Goal: Communication & Community: Answer question/provide support

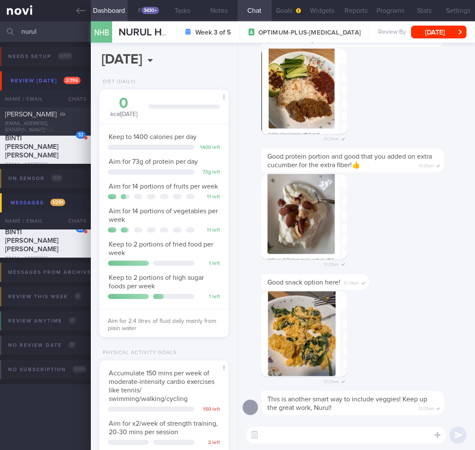
select select "9"
click at [401, 80] on div "10:28am" at bounding box center [356, 99] width 227 height 100
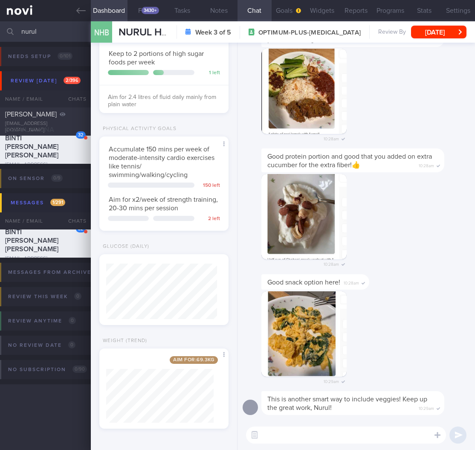
drag, startPoint x: 49, startPoint y: 33, endPoint x: -44, endPoint y: 25, distance: 94.2
click at [0, 25] on html "You are offline! Some functionality will be unavailable Patients New Users Coac…" at bounding box center [237, 225] width 475 height 450
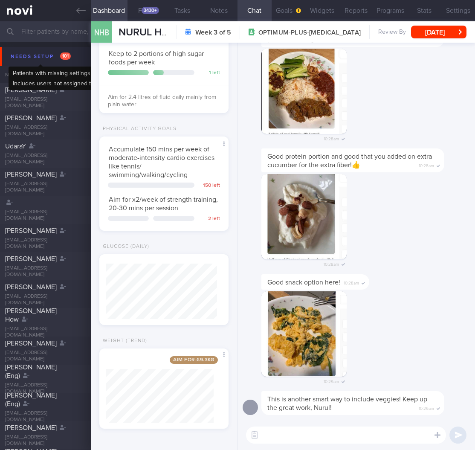
click at [50, 56] on div "Needs setup 101" at bounding box center [41, 57] width 64 height 12
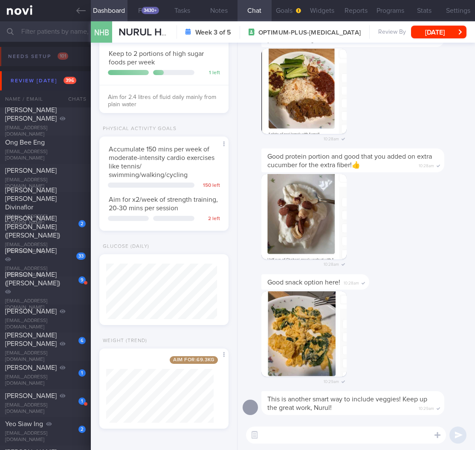
click at [49, 87] on button "Review [DATE] 396" at bounding box center [239, 80] width 478 height 19
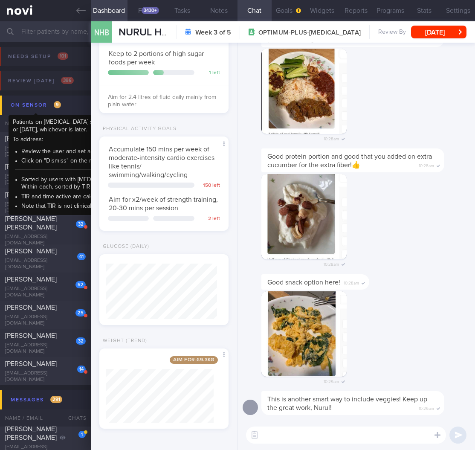
click at [43, 109] on div "On sensor 9" at bounding box center [36, 105] width 55 height 12
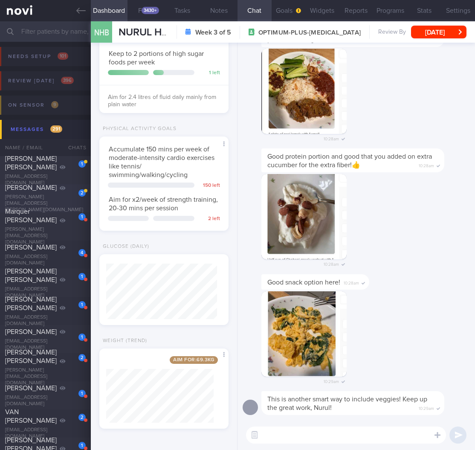
click at [77, 204] on div "[PERSON_NAME][EMAIL_ADDRESS][PERSON_NAME][DOMAIN_NAME]" at bounding box center [45, 203] width 81 height 19
select select "8"
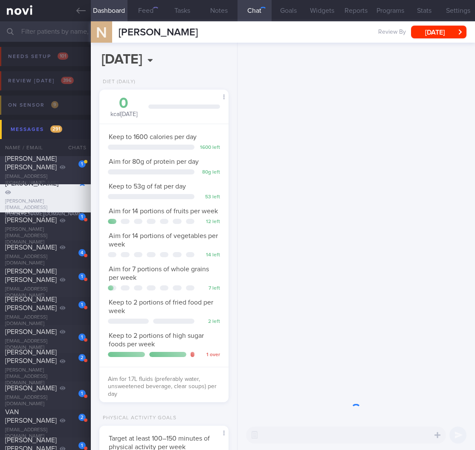
scroll to position [54, 108]
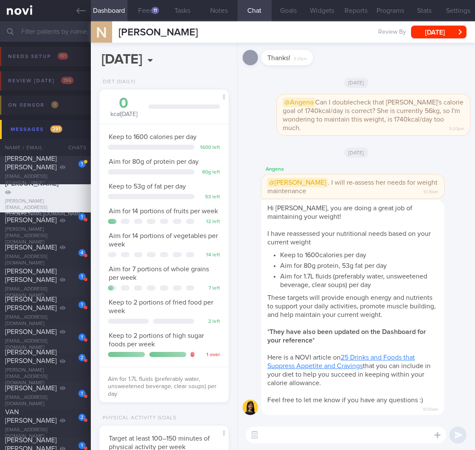
click at [56, 166] on div "[PERSON_NAME] [PERSON_NAME]" at bounding box center [44, 162] width 79 height 17
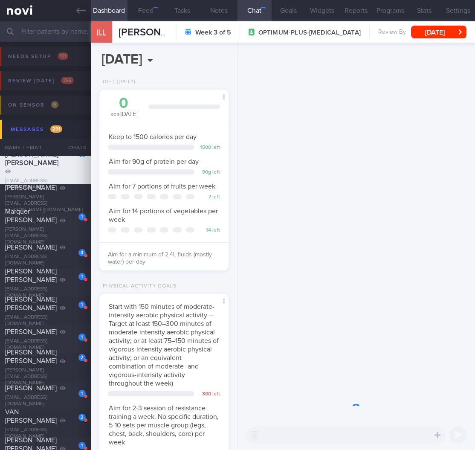
scroll to position [66, 108]
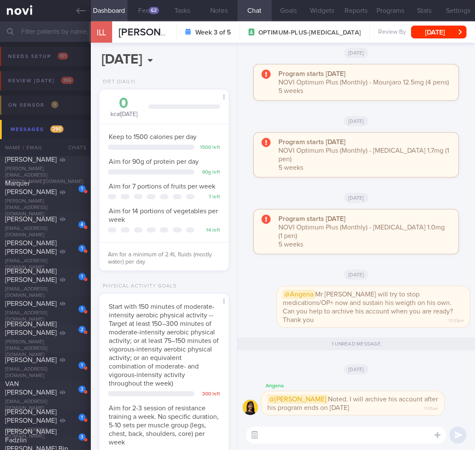
click at [257, 441] on button "button" at bounding box center [254, 435] width 15 height 15
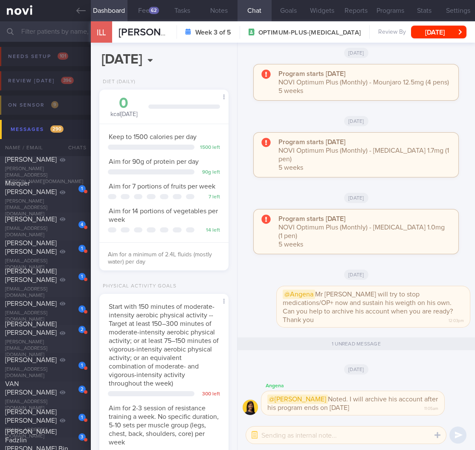
click at [296, 433] on textarea at bounding box center [346, 435] width 200 height 17
type textarea "Thanks [PERSON_NAME]"
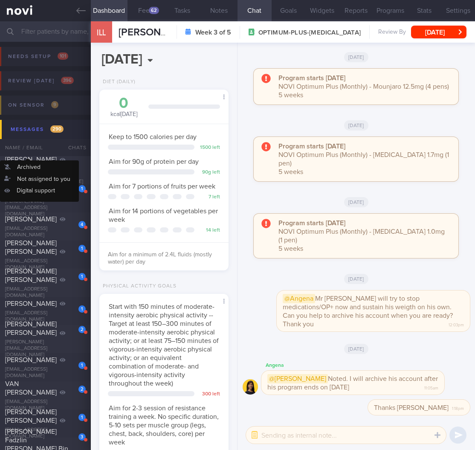
click at [48, 139] on div "Name / Email" at bounding box center [28, 147] width 57 height 17
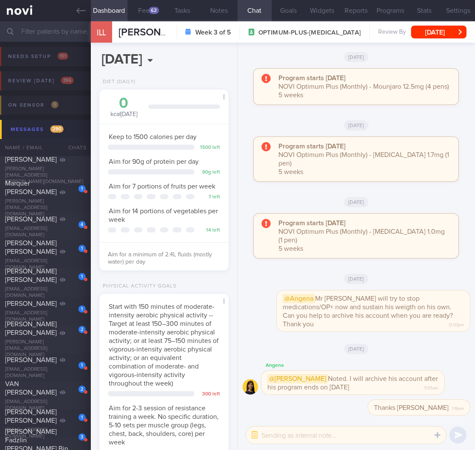
click at [48, 136] on button "Messages 290" at bounding box center [239, 129] width 478 height 19
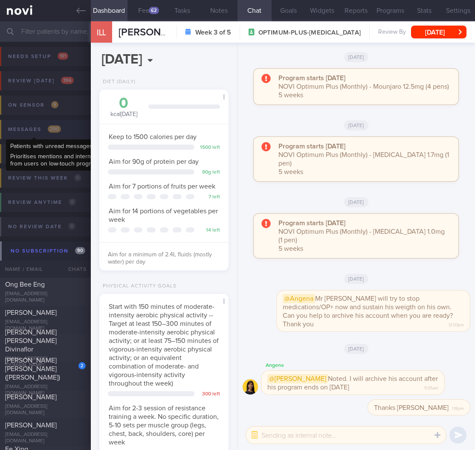
click at [60, 131] on div "Messages 290" at bounding box center [34, 130] width 57 height 12
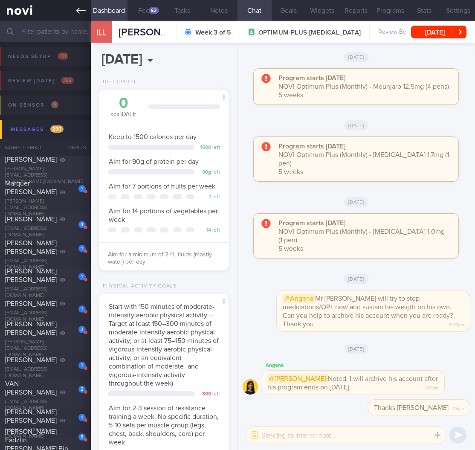
click at [61, 16] on link at bounding box center [45, 10] width 91 height 21
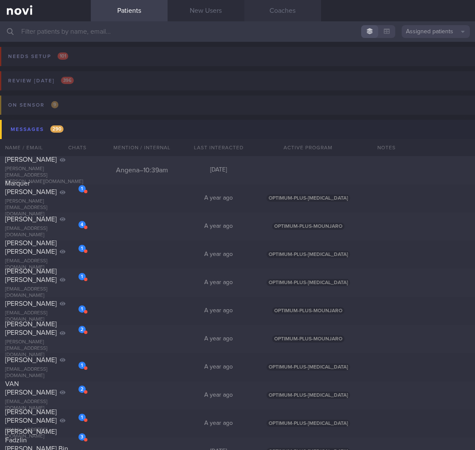
click at [286, 19] on link "Coaches" at bounding box center [283, 10] width 77 height 21
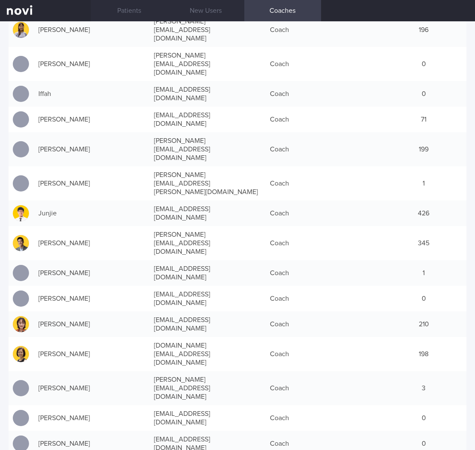
scroll to position [214, 0]
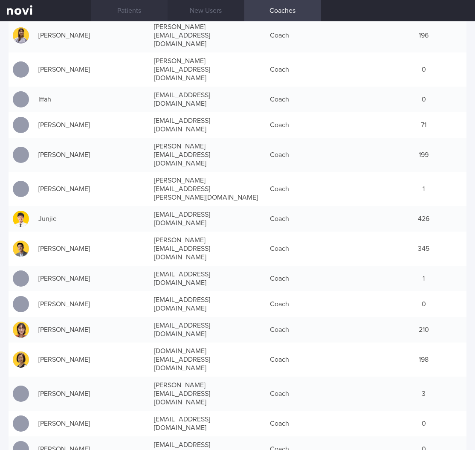
click at [140, 18] on link "Patients" at bounding box center [129, 10] width 77 height 21
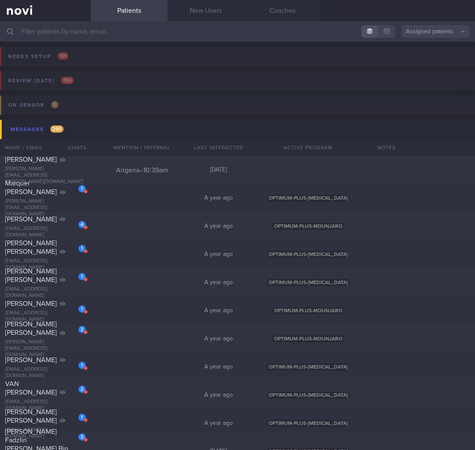
click at [147, 41] on input "text" at bounding box center [237, 31] width 475 height 20
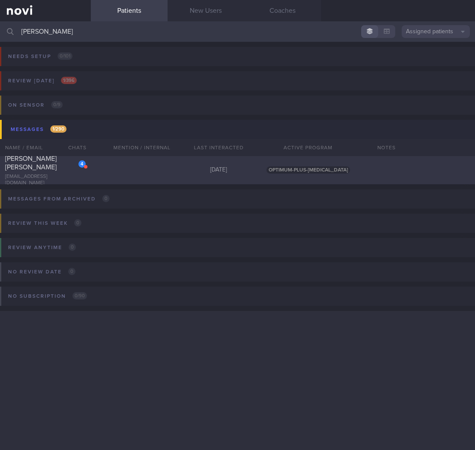
type input "[PERSON_NAME]"
click at [101, 180] on div "4 [PERSON_NAME] [PERSON_NAME] [EMAIL_ADDRESS][DOMAIN_NAME] [DATE] OPTIMUM-PLUS-…" at bounding box center [237, 170] width 475 height 28
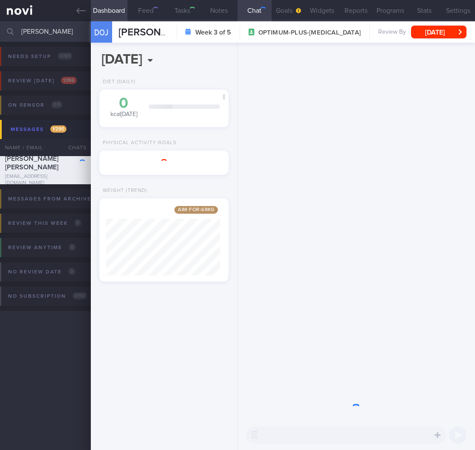
scroll to position [69, 114]
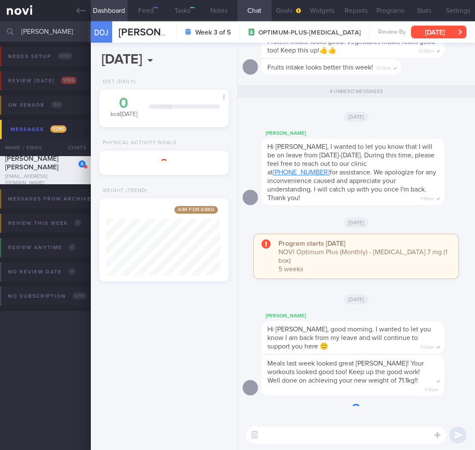
click at [454, 33] on button "[DATE]" at bounding box center [438, 32] width 55 height 13
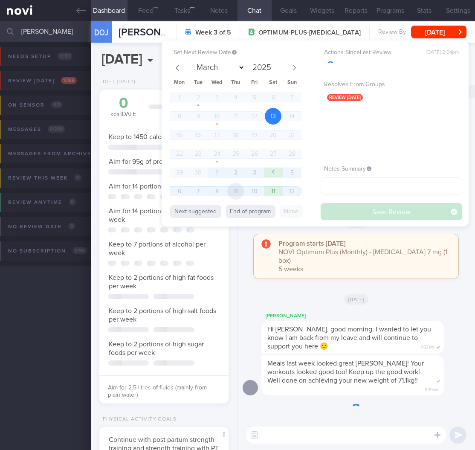
scroll to position [426649, 426607]
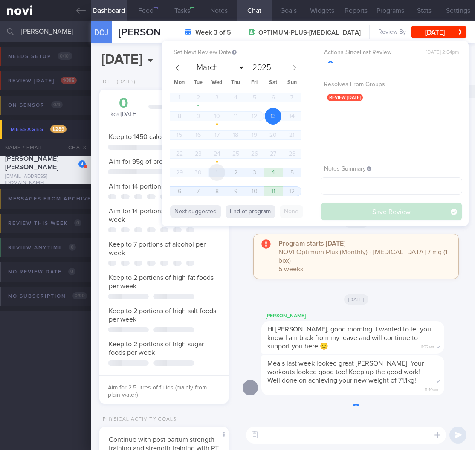
click at [217, 175] on span "1" at bounding box center [217, 172] width 17 height 17
select select "9"
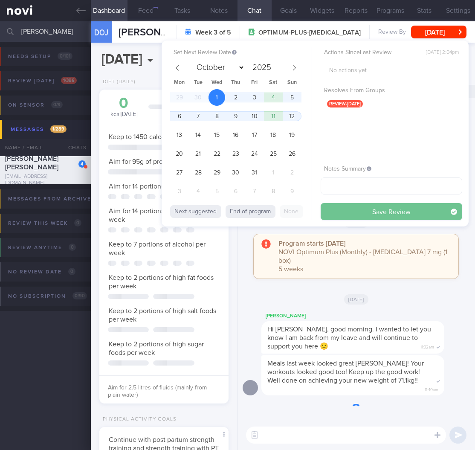
click at [373, 204] on button "Save Review" at bounding box center [392, 211] width 142 height 17
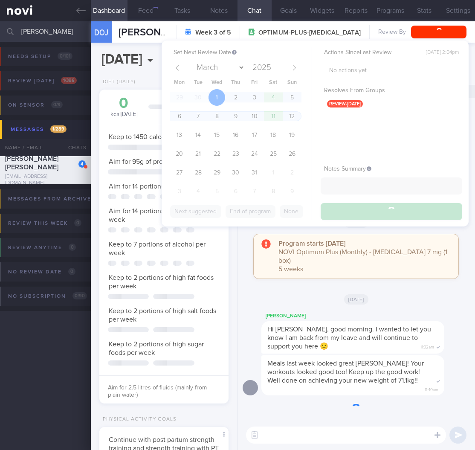
click at [287, 309] on div "[DATE]" at bounding box center [356, 299] width 227 height 24
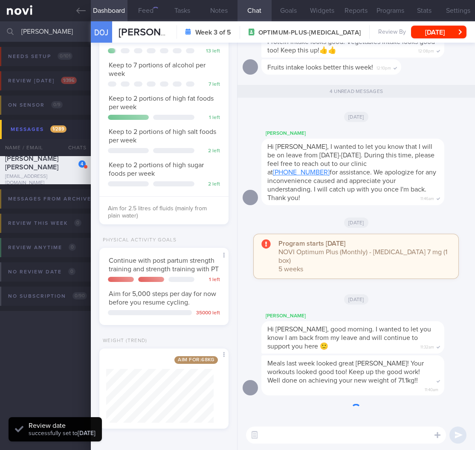
scroll to position [66, 108]
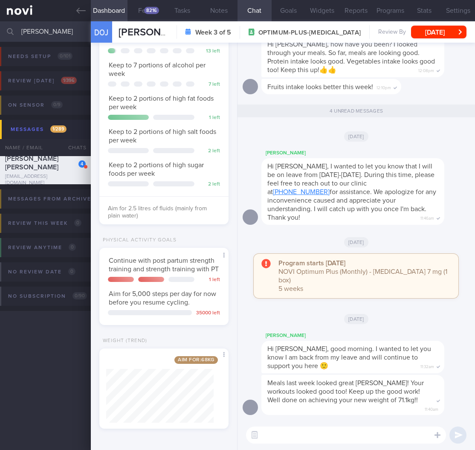
click at [59, 28] on input "[PERSON_NAME]" at bounding box center [237, 31] width 475 height 20
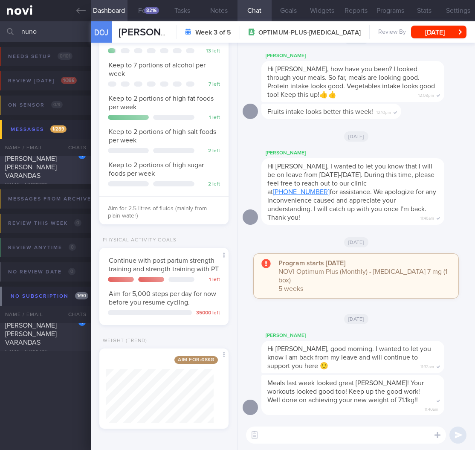
type input "nuno"
click at [70, 167] on div "[PERSON_NAME] [PERSON_NAME] [PERSON_NAME] VARANDAS" at bounding box center [44, 163] width 79 height 34
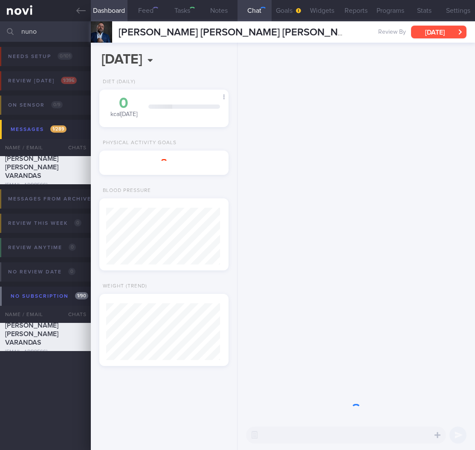
scroll to position [57, 114]
click at [457, 33] on button "[DATE]" at bounding box center [438, 32] width 55 height 13
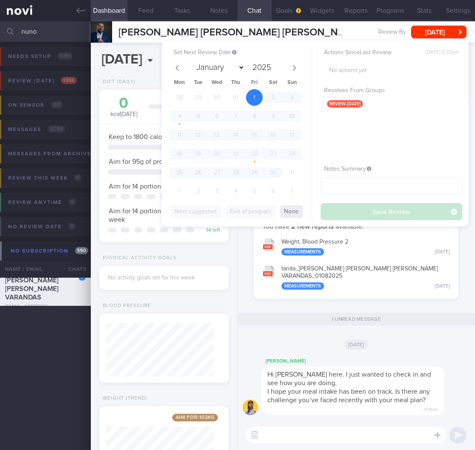
scroll to position [66, 108]
click at [183, 193] on div "28 29 30 31 1 2 3 4 5 6 7 8 9 10 11 12 13 14 15 16 17 18 19 20 21 22 23 24 25 2…" at bounding box center [235, 145] width 131 height 113
click at [178, 189] on div "28 29 30 31 1 2 3 4 5 6 7 8 9 10 11 12 13 14 15 16 17 18 19 20 21 22 23 24 25 2…" at bounding box center [235, 145] width 131 height 113
click at [291, 65] on span at bounding box center [294, 68] width 15 height 15
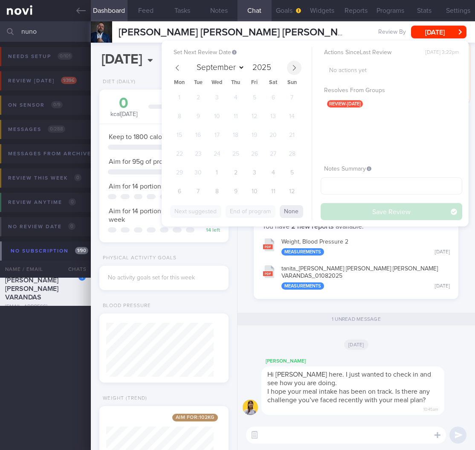
select select "9"
click at [216, 101] on span "1" at bounding box center [217, 97] width 17 height 17
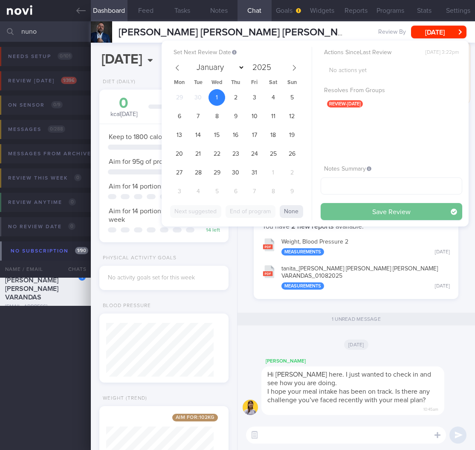
click at [417, 215] on button "Save Review" at bounding box center [392, 211] width 142 height 17
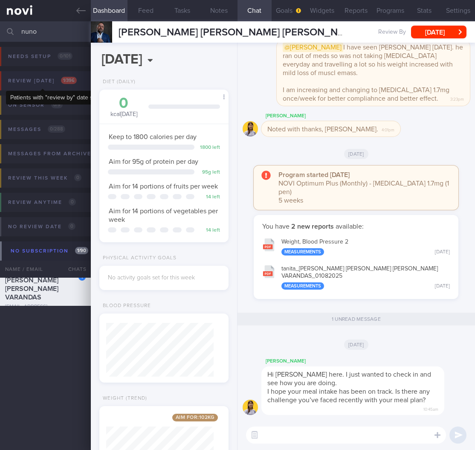
click at [45, 84] on div "Review [DATE] 1 / 396" at bounding box center [42, 81] width 73 height 12
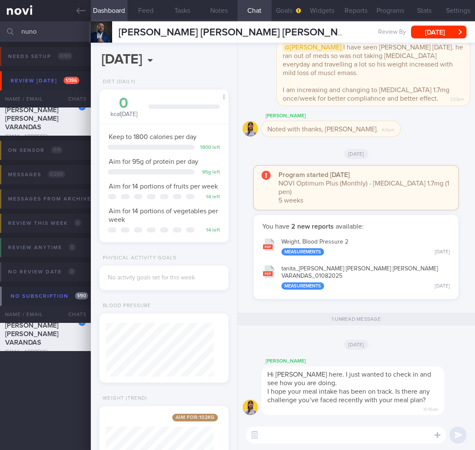
drag, startPoint x: 62, startPoint y: 32, endPoint x: -40, endPoint y: 29, distance: 102.5
click at [0, 29] on html "You are offline! Some functionality will be unavailable Patients New Users Coac…" at bounding box center [237, 225] width 475 height 450
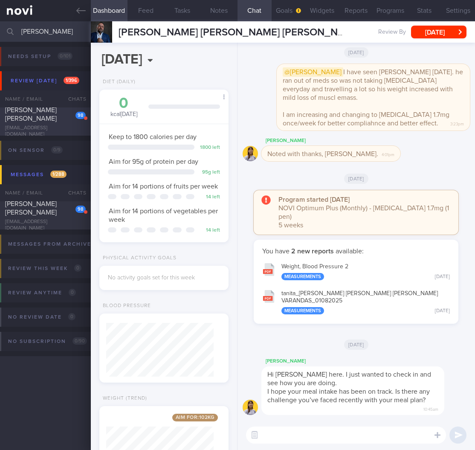
type input "[PERSON_NAME]"
click at [37, 113] on span "[PERSON_NAME] [PERSON_NAME]" at bounding box center [31, 114] width 52 height 15
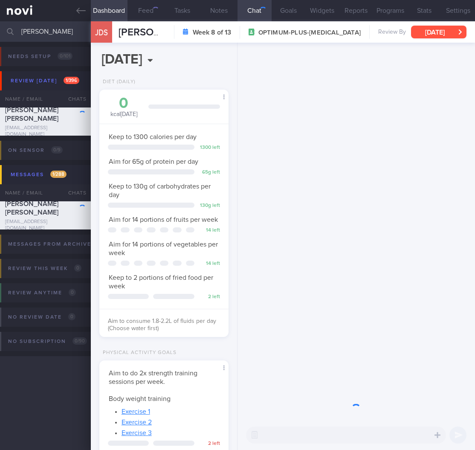
click at [431, 36] on button "[DATE]" at bounding box center [438, 32] width 55 height 13
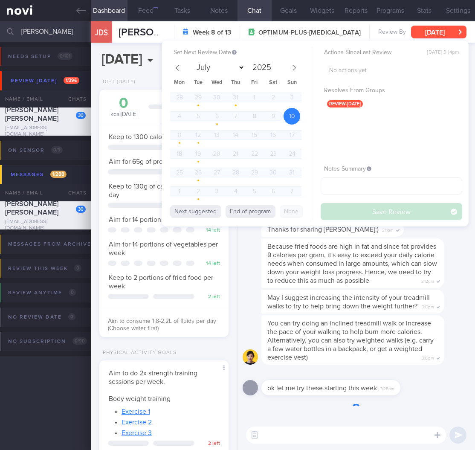
scroll to position [-1019, 0]
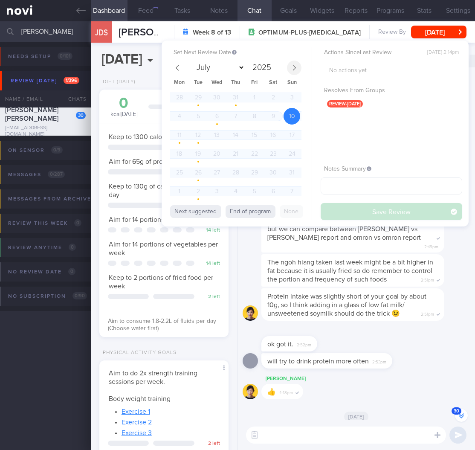
click at [295, 68] on icon at bounding box center [294, 68] width 3 height 6
select select "9"
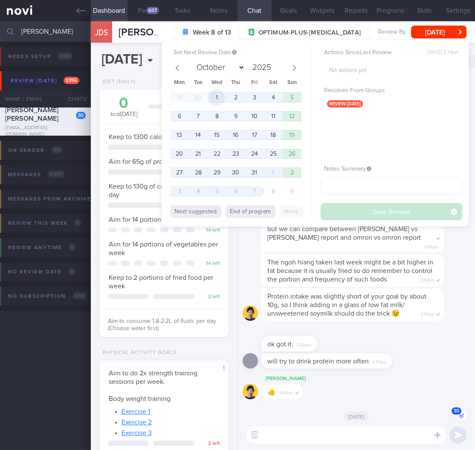
click at [213, 96] on span "1" at bounding box center [217, 97] width 17 height 17
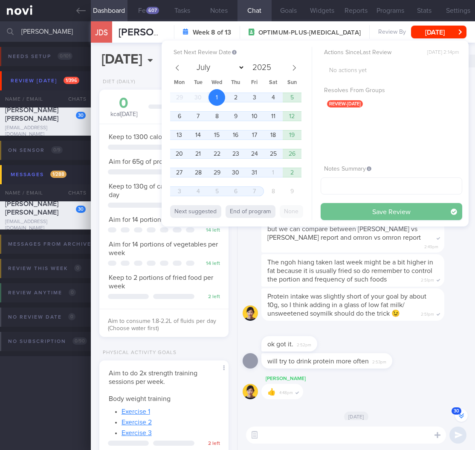
click at [367, 207] on button "Save Review" at bounding box center [392, 211] width 142 height 17
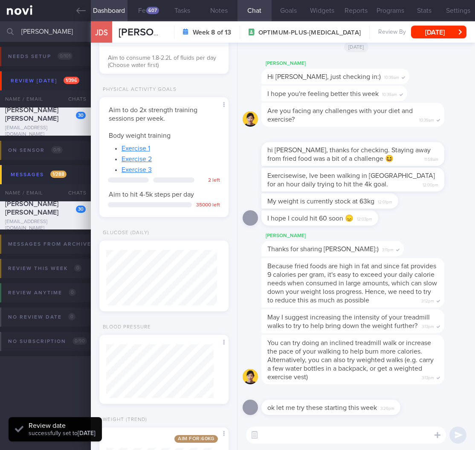
scroll to position [350, 0]
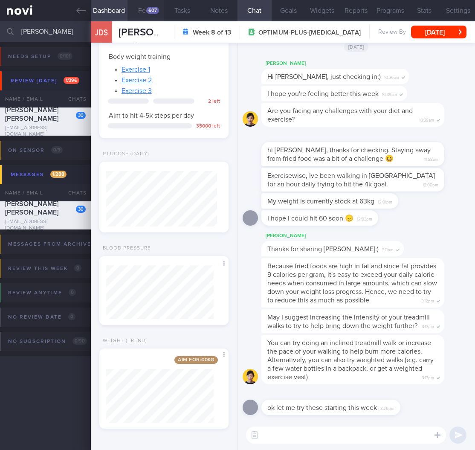
click at [152, 14] on button "Feed 607" at bounding box center [146, 10] width 37 height 21
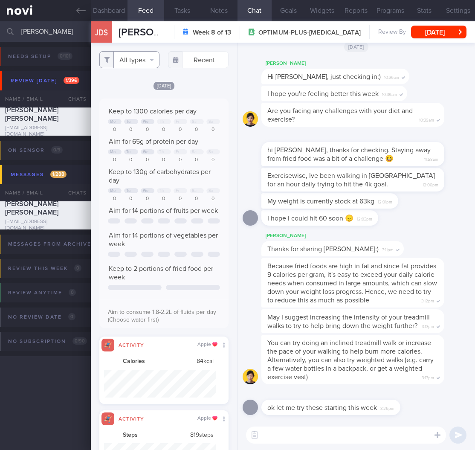
click at [144, 57] on button "All types" at bounding box center [129, 59] width 61 height 17
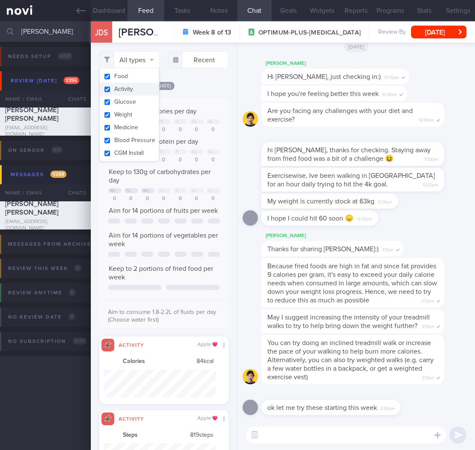
click at [143, 92] on button "Activity" at bounding box center [130, 89] width 60 height 13
checkbox input "false"
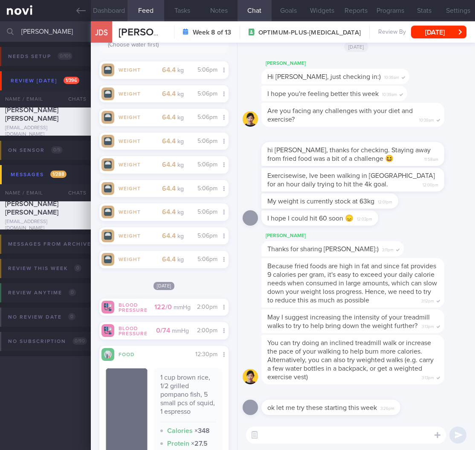
click at [106, 4] on button "Dashboard" at bounding box center [109, 10] width 37 height 21
click at [106, 5] on button "Dashboard" at bounding box center [109, 10] width 37 height 21
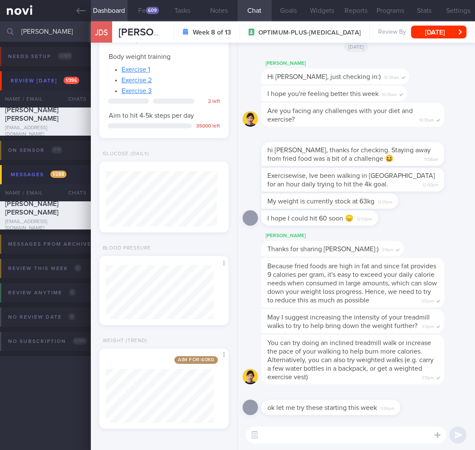
click at [105, 7] on button "Dashboard" at bounding box center [109, 10] width 37 height 21
click at [214, 395] on div "Aim for: 60 kg Share" at bounding box center [163, 389] width 129 height 80
click at [31, 36] on input "[PERSON_NAME]" at bounding box center [237, 31] width 475 height 20
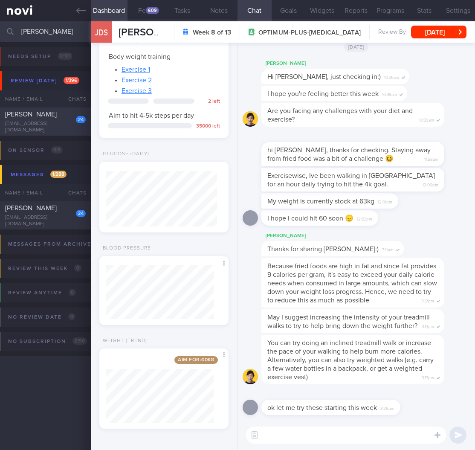
type input "[PERSON_NAME]"
click at [68, 116] on div "24" at bounding box center [74, 116] width 21 height 13
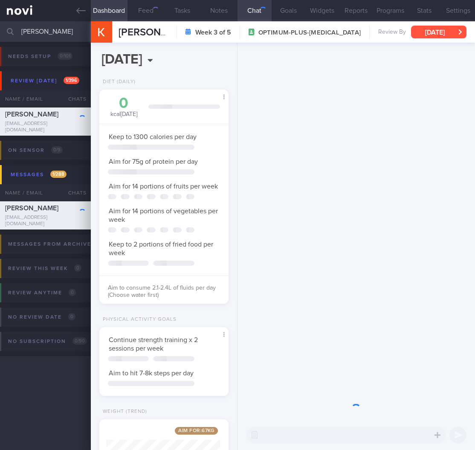
click at [440, 33] on button "[DATE]" at bounding box center [438, 32] width 55 height 13
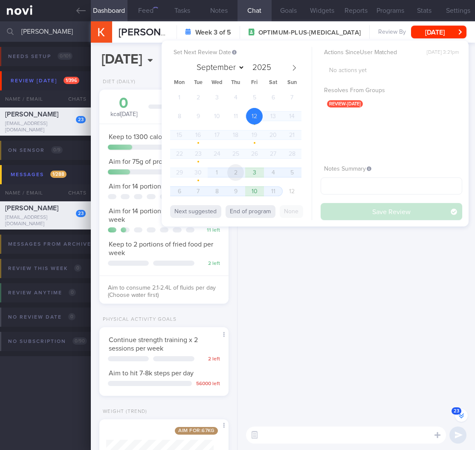
scroll to position [-2134, 0]
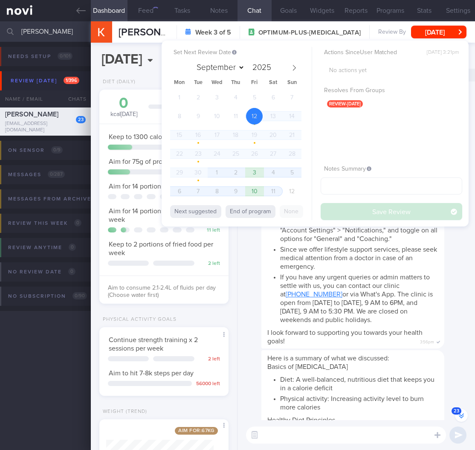
click at [218, 171] on span "1" at bounding box center [217, 172] width 17 height 17
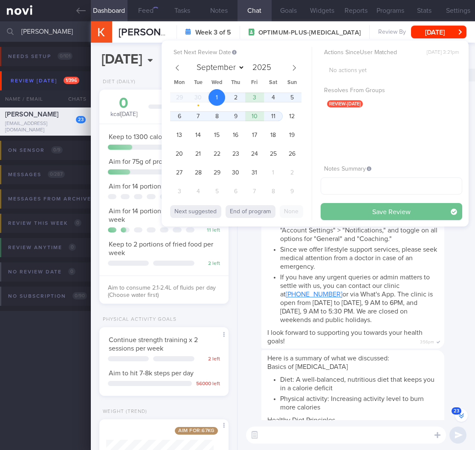
select select "9"
click at [417, 220] on div "Set Next Review Date [DATE] September October November [DATE] Mon Tue Wed Thu F…" at bounding box center [315, 134] width 307 height 186
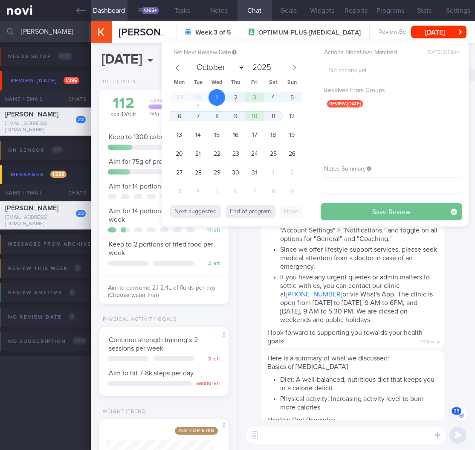
click at [413, 215] on button "Save Review" at bounding box center [392, 211] width 142 height 17
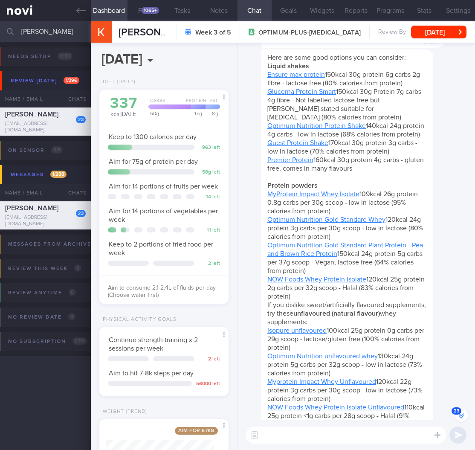
scroll to position [0, 0]
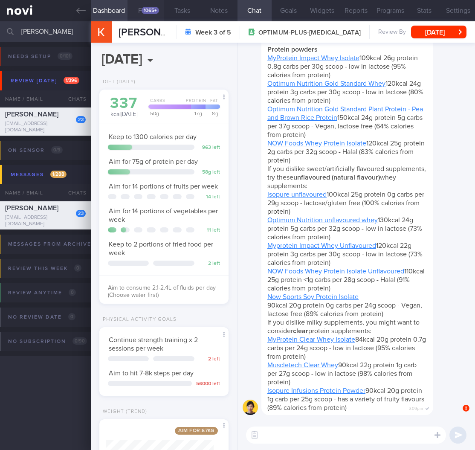
click at [151, 15] on button "Feed 1065+" at bounding box center [146, 10] width 37 height 21
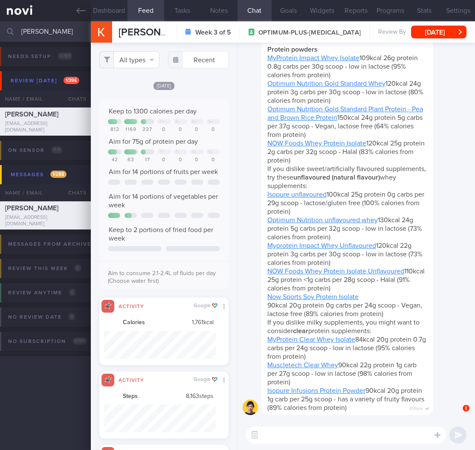
scroll to position [28, 112]
click at [141, 62] on button "All types" at bounding box center [129, 59] width 61 height 17
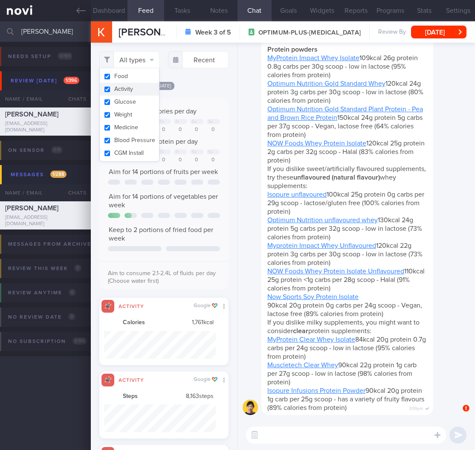
click at [134, 90] on button "Activity" at bounding box center [130, 89] width 60 height 13
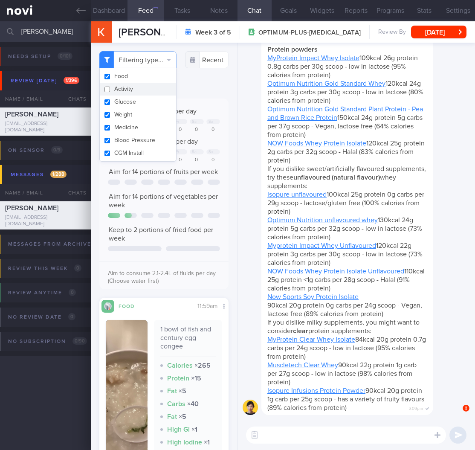
checkbox input "false"
click at [212, 85] on div "Filtering type... Food Activity Glucose Weight Medicine Blood Pressure [MEDICAL…" at bounding box center [164, 247] width 146 height 408
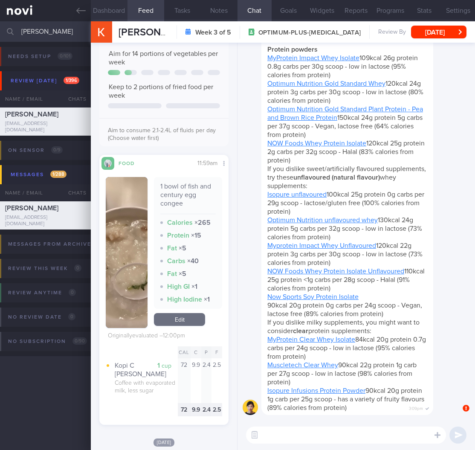
click at [102, 12] on button "Dashboard" at bounding box center [109, 10] width 37 height 21
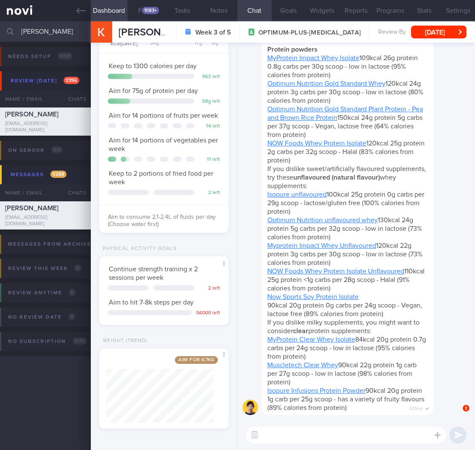
drag, startPoint x: 47, startPoint y: 35, endPoint x: -56, endPoint y: 24, distance: 103.5
click at [0, 24] on html "You are offline! Some functionality will be unavailable Patients New Users Coac…" at bounding box center [237, 225] width 475 height 450
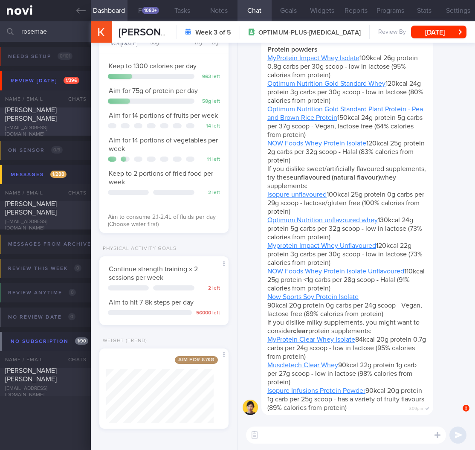
type input "rosemae"
click at [58, 131] on div "[EMAIL_ADDRESS][DOMAIN_NAME]" at bounding box center [45, 131] width 81 height 13
type input "F/up Dr [PERSON_NAME] Sng for asymptomatic [MEDICAL_DATA] suspect"
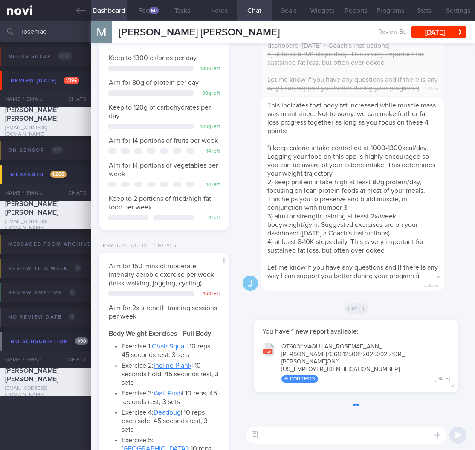
scroll to position [55, 111]
click at [261, 437] on button "button" at bounding box center [254, 435] width 15 height 15
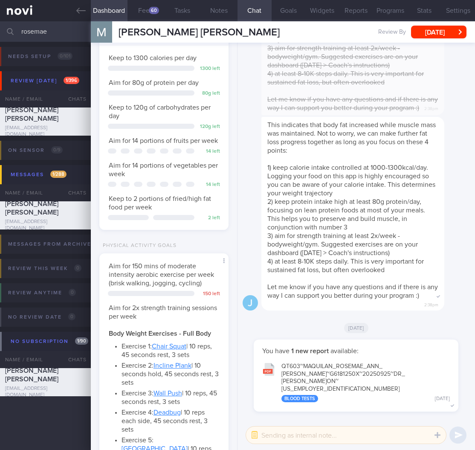
click at [295, 434] on textarea at bounding box center [346, 435] width 200 height 17
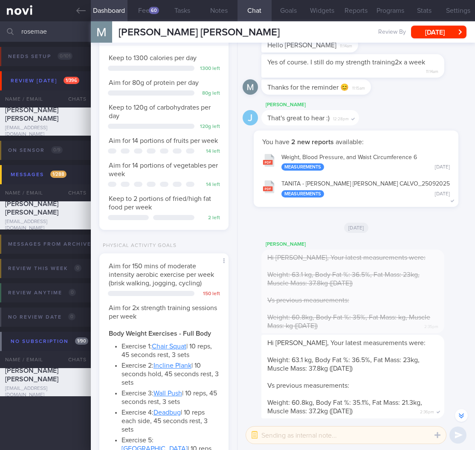
scroll to position [-520, 0]
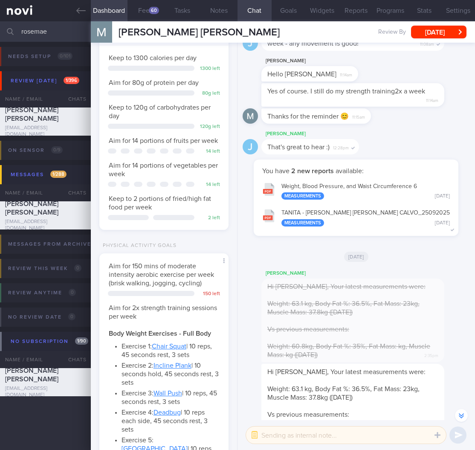
type textarea "G"
click at [256, 435] on button "button" at bounding box center [254, 435] width 15 height 15
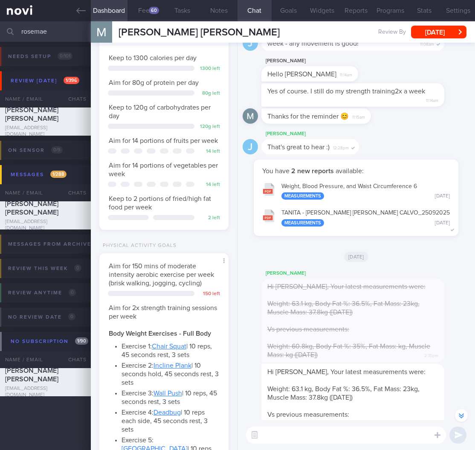
click at [278, 435] on textarea at bounding box center [346, 435] width 200 height 17
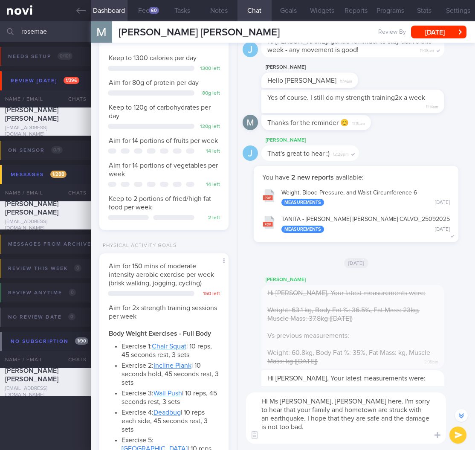
scroll to position [-554, 0]
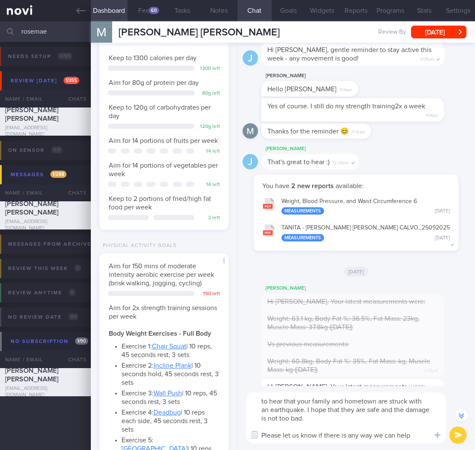
type textarea "Hi Ms [PERSON_NAME], [PERSON_NAME] here. I'm sorry to hear that your family and…"
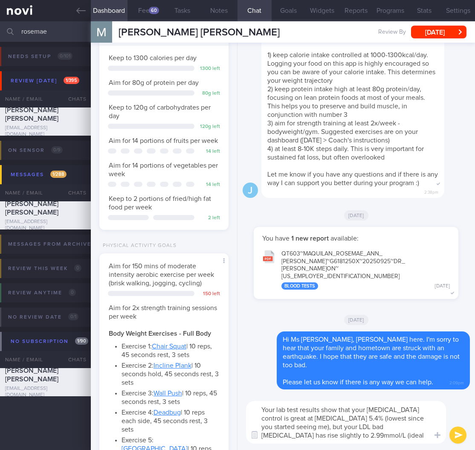
scroll to position [0, 0]
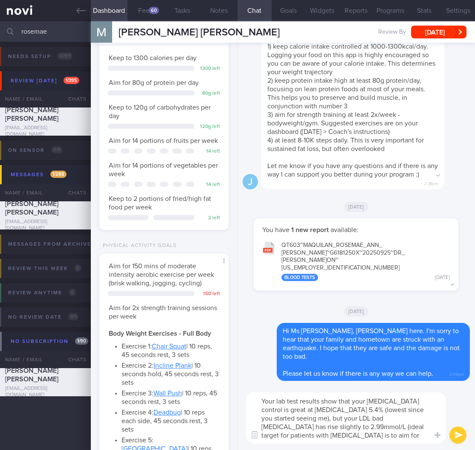
click at [277, 417] on textarea "Your lab test results show that your [MEDICAL_DATA] control is great at [MEDICA…" at bounding box center [346, 418] width 200 height 51
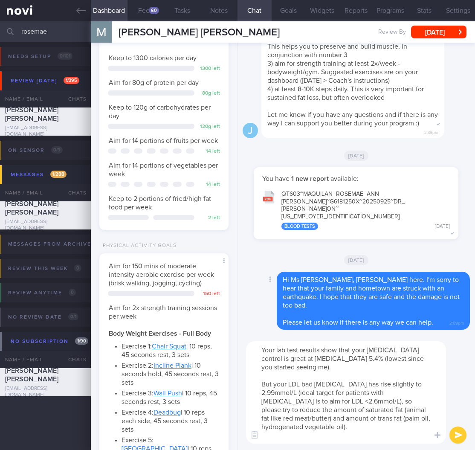
type textarea "Your lab test results show that your [MEDICAL_DATA] control is great at [MEDICA…"
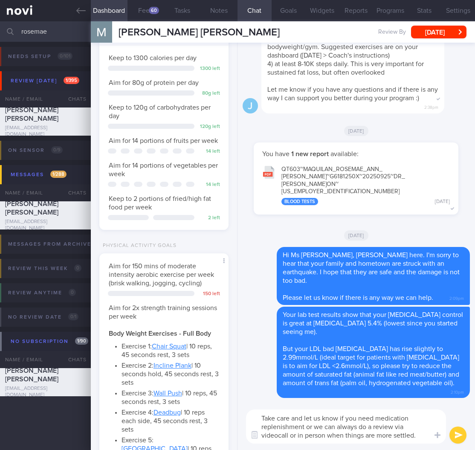
click at [357, 430] on textarea "Take care and let us know if you need medication replenishment or we can always…" at bounding box center [346, 427] width 200 height 34
click at [354, 430] on textarea "Take care and let us know if you need medication replenishment or we can always…" at bounding box center [346, 427] width 200 height 34
click at [303, 430] on textarea "Take care and let us know if you need medication replenishment or we can do a r…" at bounding box center [346, 427] width 200 height 34
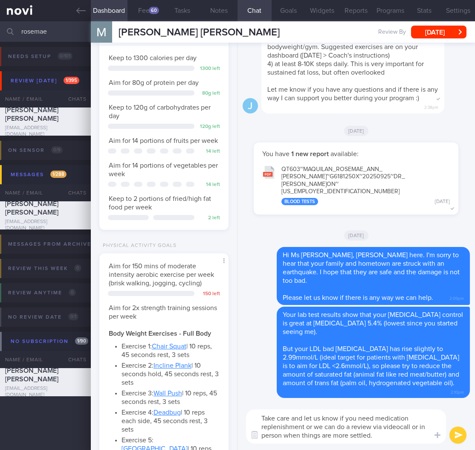
click at [304, 428] on textarea "Take care and let us know if you need medication replenishment or we can do a r…" at bounding box center [346, 427] width 200 height 34
drag, startPoint x: 307, startPoint y: 415, endPoint x: 247, endPoint y: 416, distance: 60.2
click at [247, 416] on textarea "Take care and let us know if you need medication replenishment, or we can do a …" at bounding box center [346, 427] width 200 height 34
type textarea "Let us know if you need medication replenishment, or we can do a review via vid…"
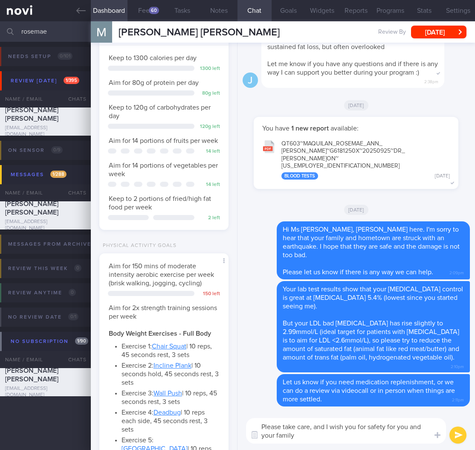
type textarea "Please take care, and I wish you for safety for you and your family!"
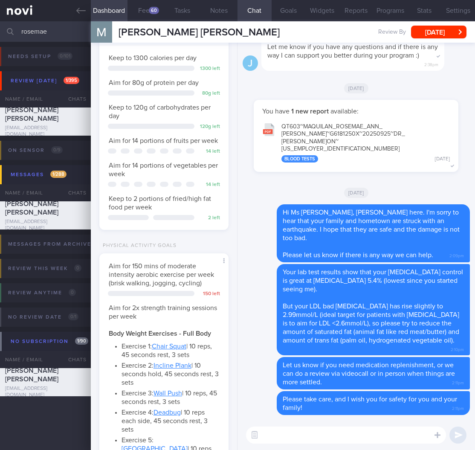
scroll to position [-101, 0]
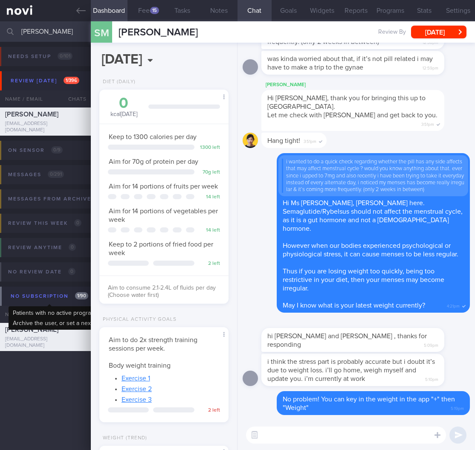
select select "8"
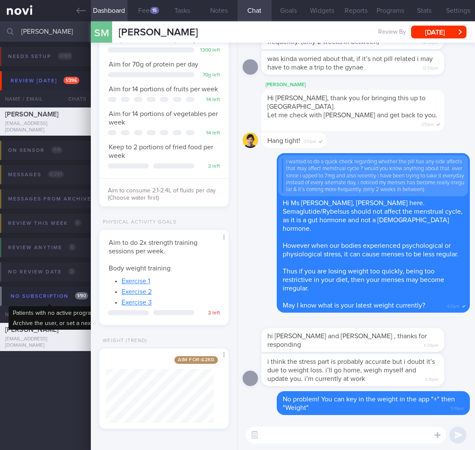
scroll to position [66, 108]
click at [359, 437] on textarea at bounding box center [346, 435] width 200 height 17
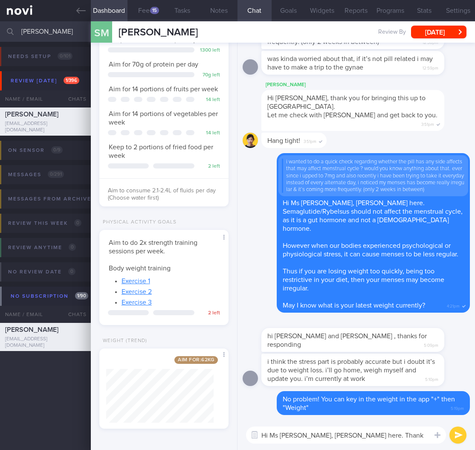
click at [415, 440] on textarea "Hi Ms Simran, Dr Todd here. Thank you for" at bounding box center [346, 435] width 200 height 17
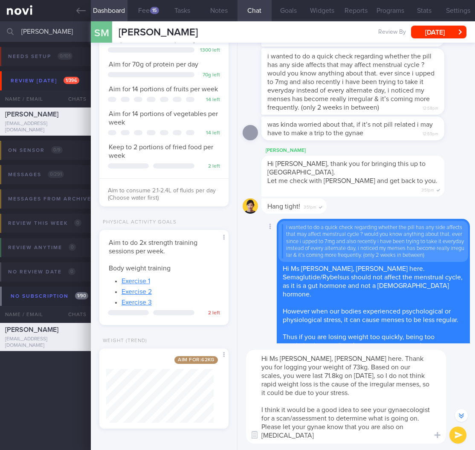
scroll to position [-151, 0]
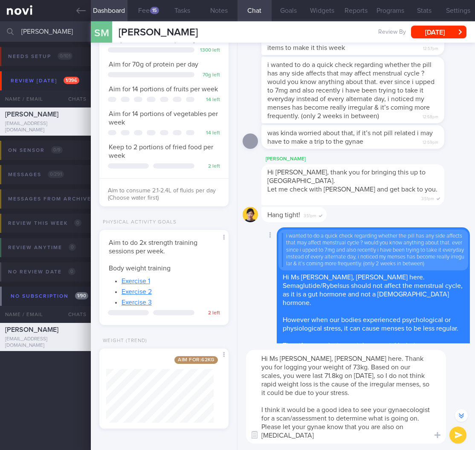
type textarea "Hi Ms Simran, Dr Todd here. Thank you for logging your weight of 73kg. Based on…"
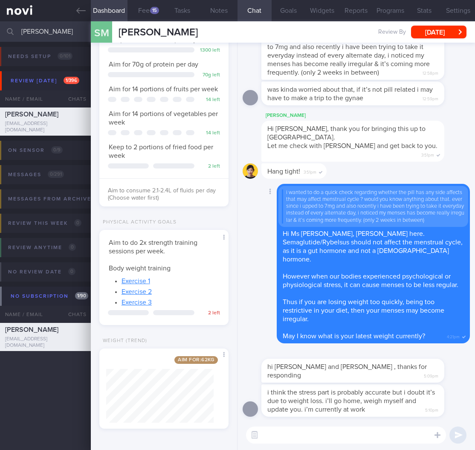
scroll to position [0, 0]
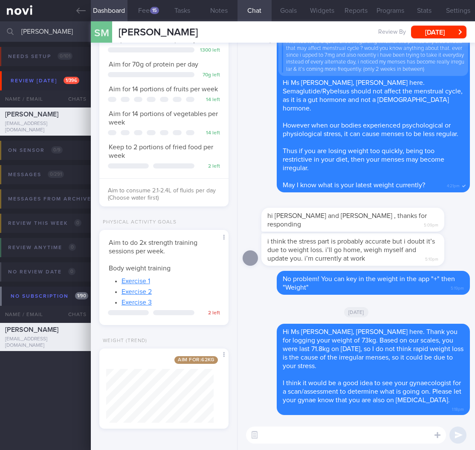
click at [324, 136] on span "However when our bodies experienced psychological or physiological stress, it c…" at bounding box center [371, 129] width 176 height 15
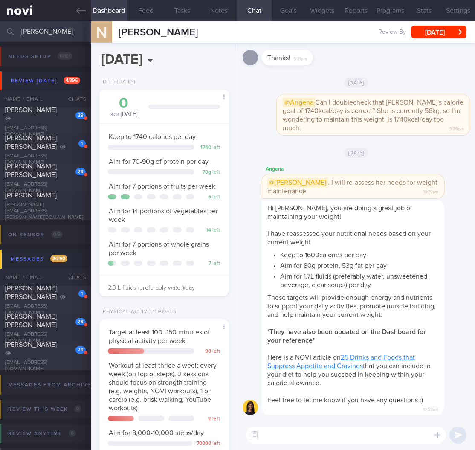
select select "8"
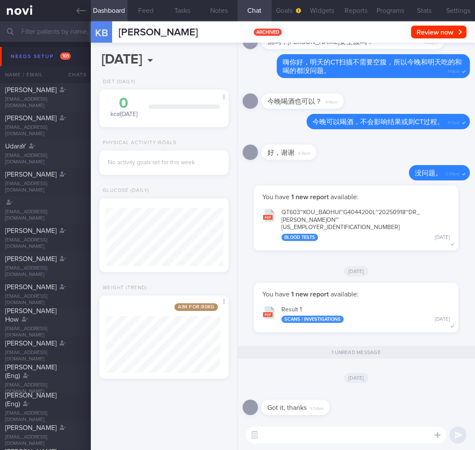
select select "9"
